Goal: Find contact information: Find contact information

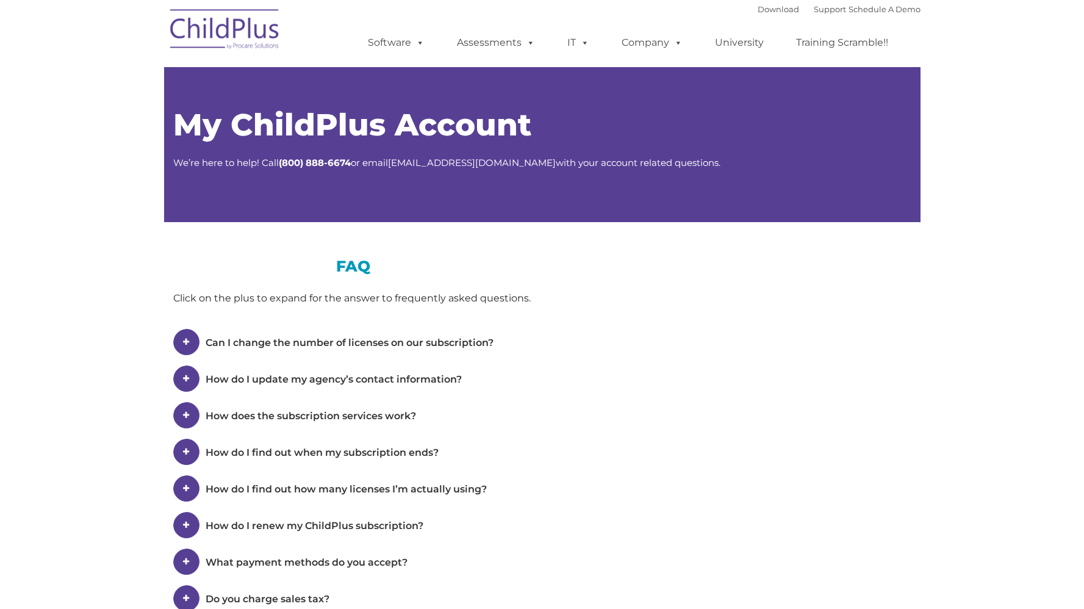
type input ""
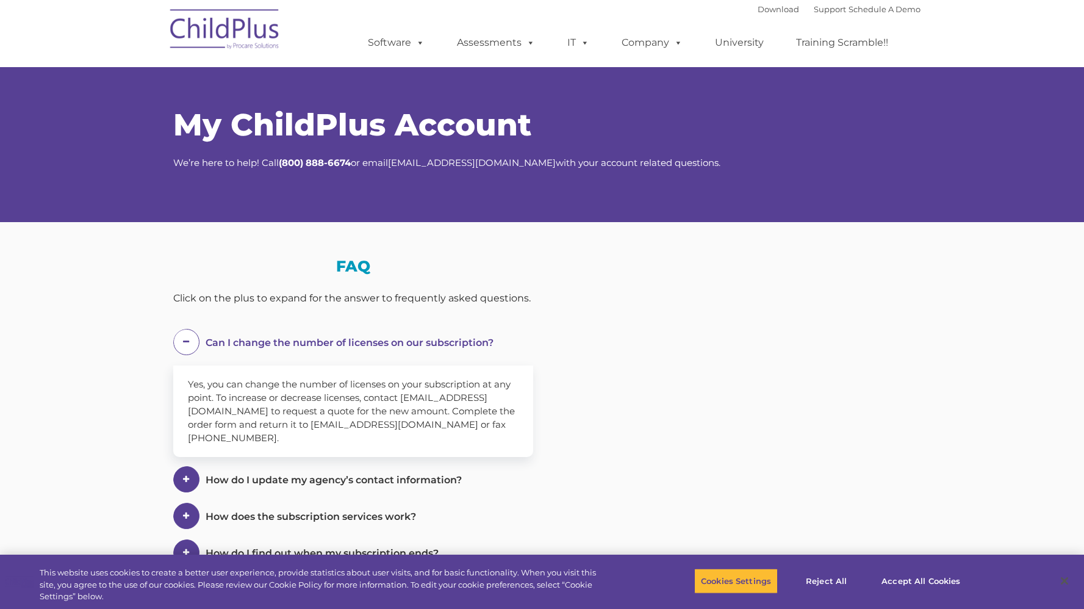
select select "MEDIUM"
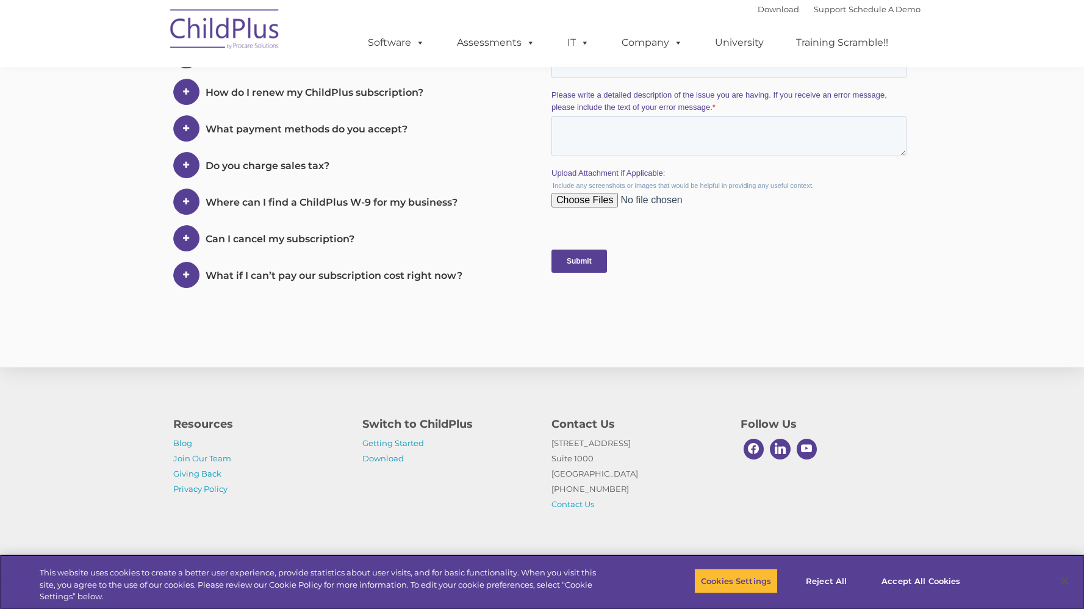
scroll to position [553, 0]
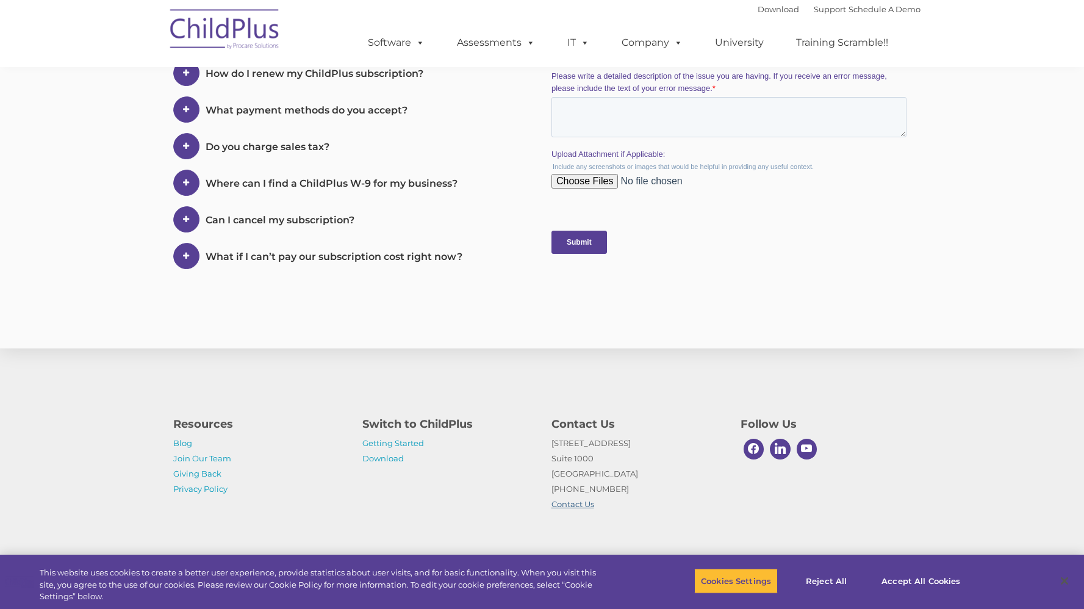
click at [566, 506] on link "Contact Us" at bounding box center [573, 504] width 43 height 10
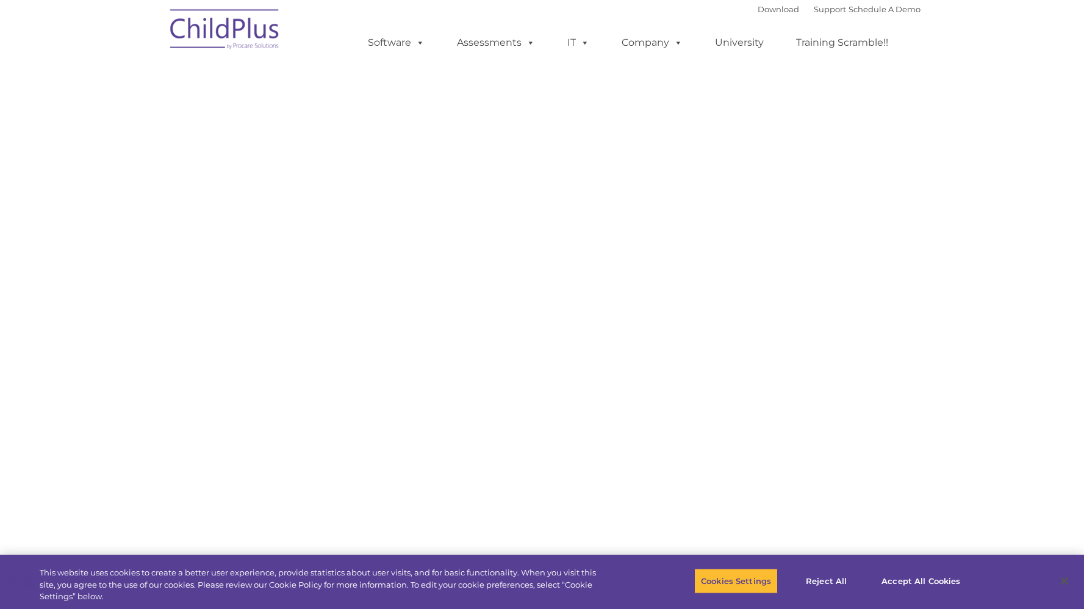
select select "MEDIUM"
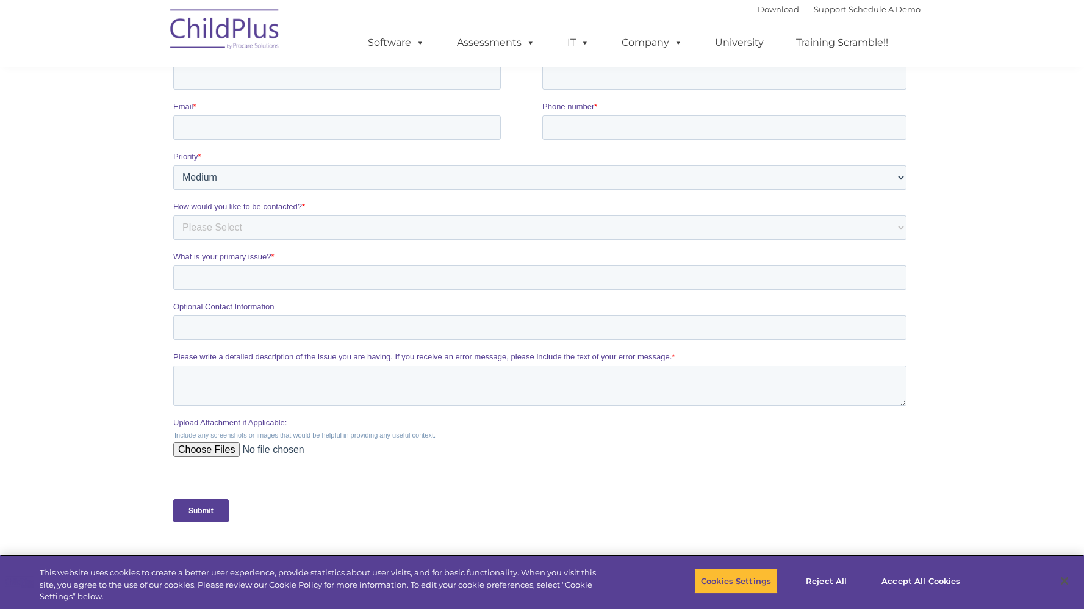
scroll to position [233, 0]
